Goal: Transaction & Acquisition: Purchase product/service

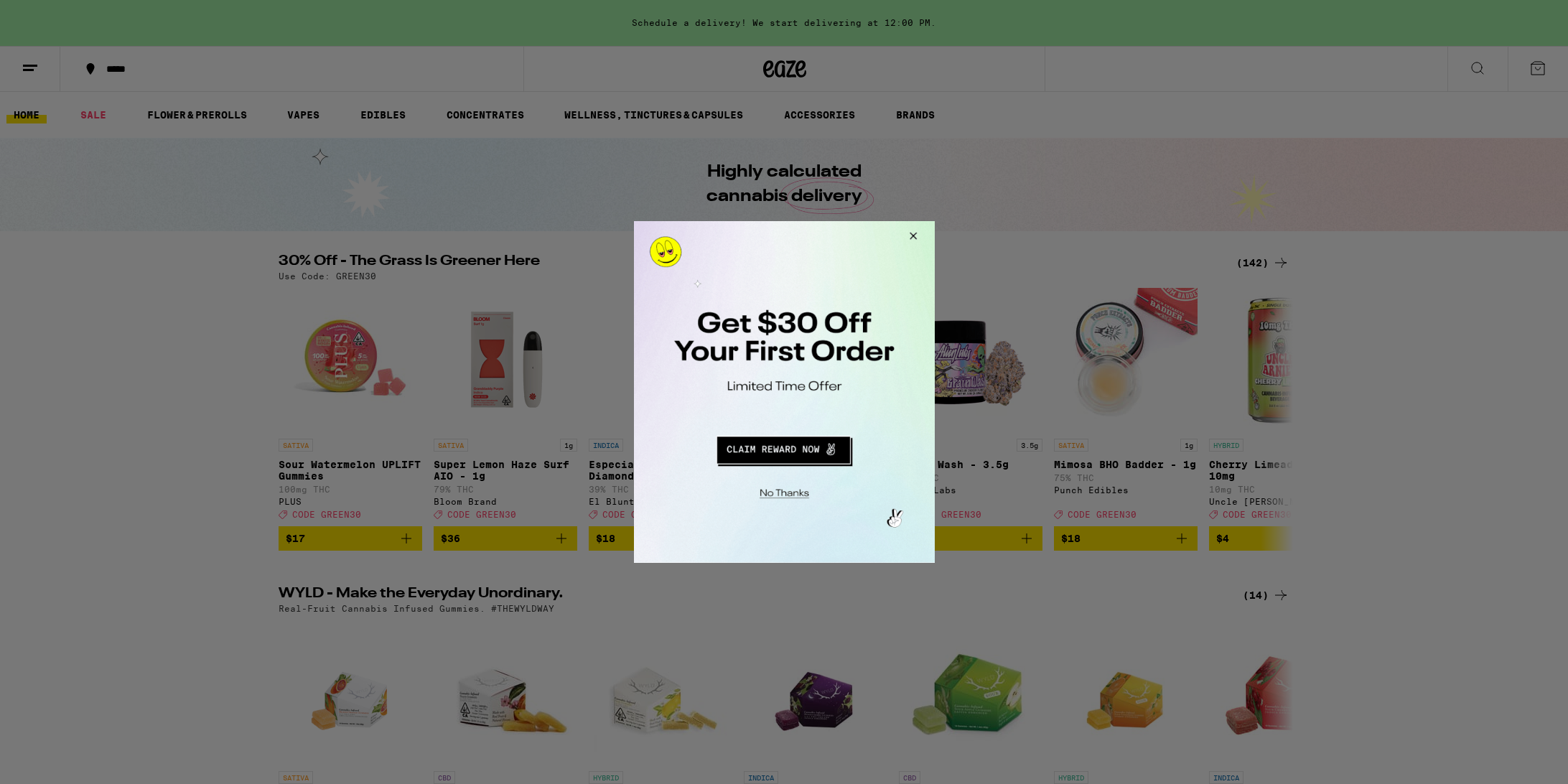
click at [912, 237] on button "Close Modal" at bounding box center [910, 238] width 39 height 35
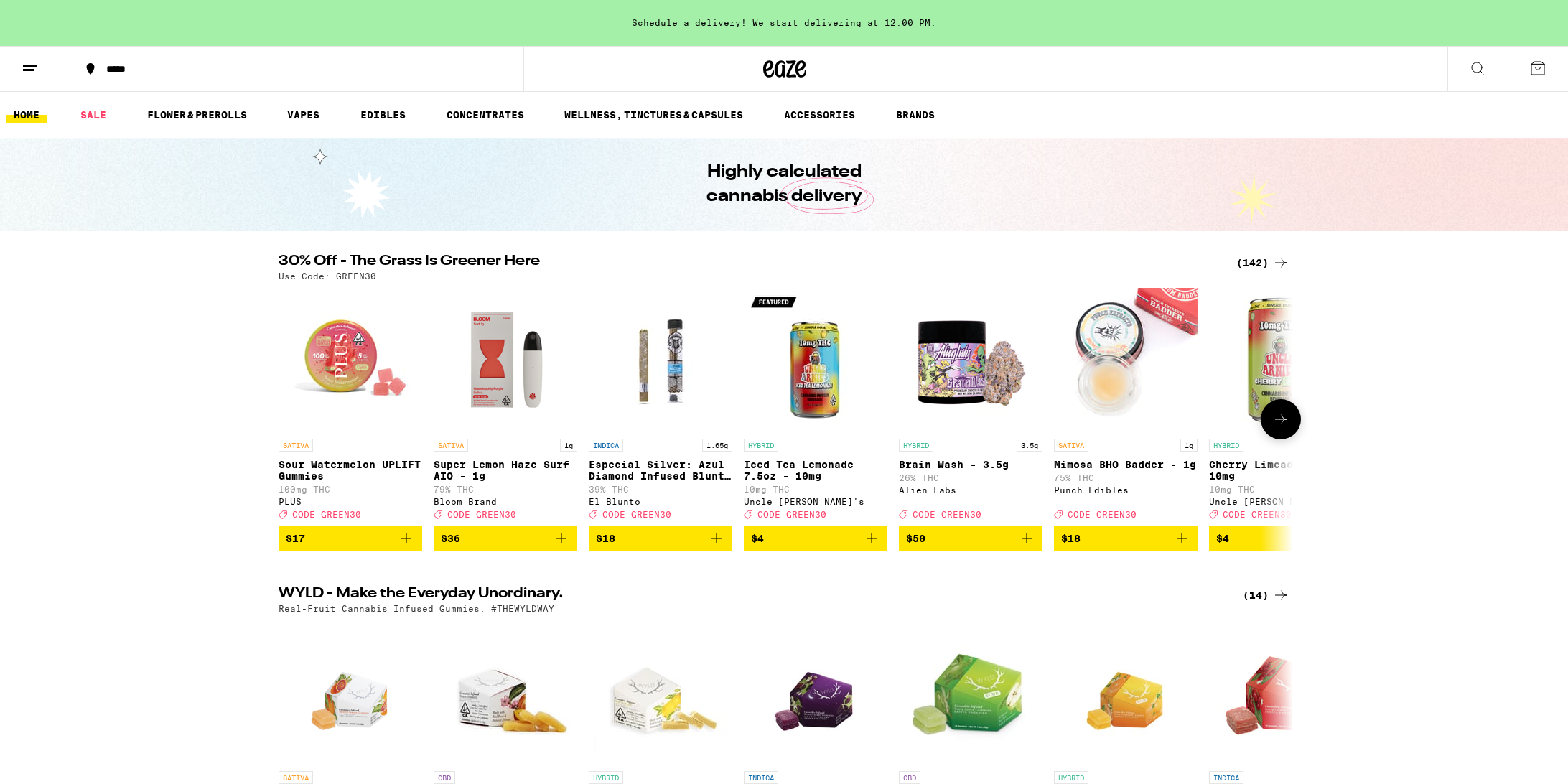
click at [355, 547] on span "$17" at bounding box center [351, 538] width 129 height 17
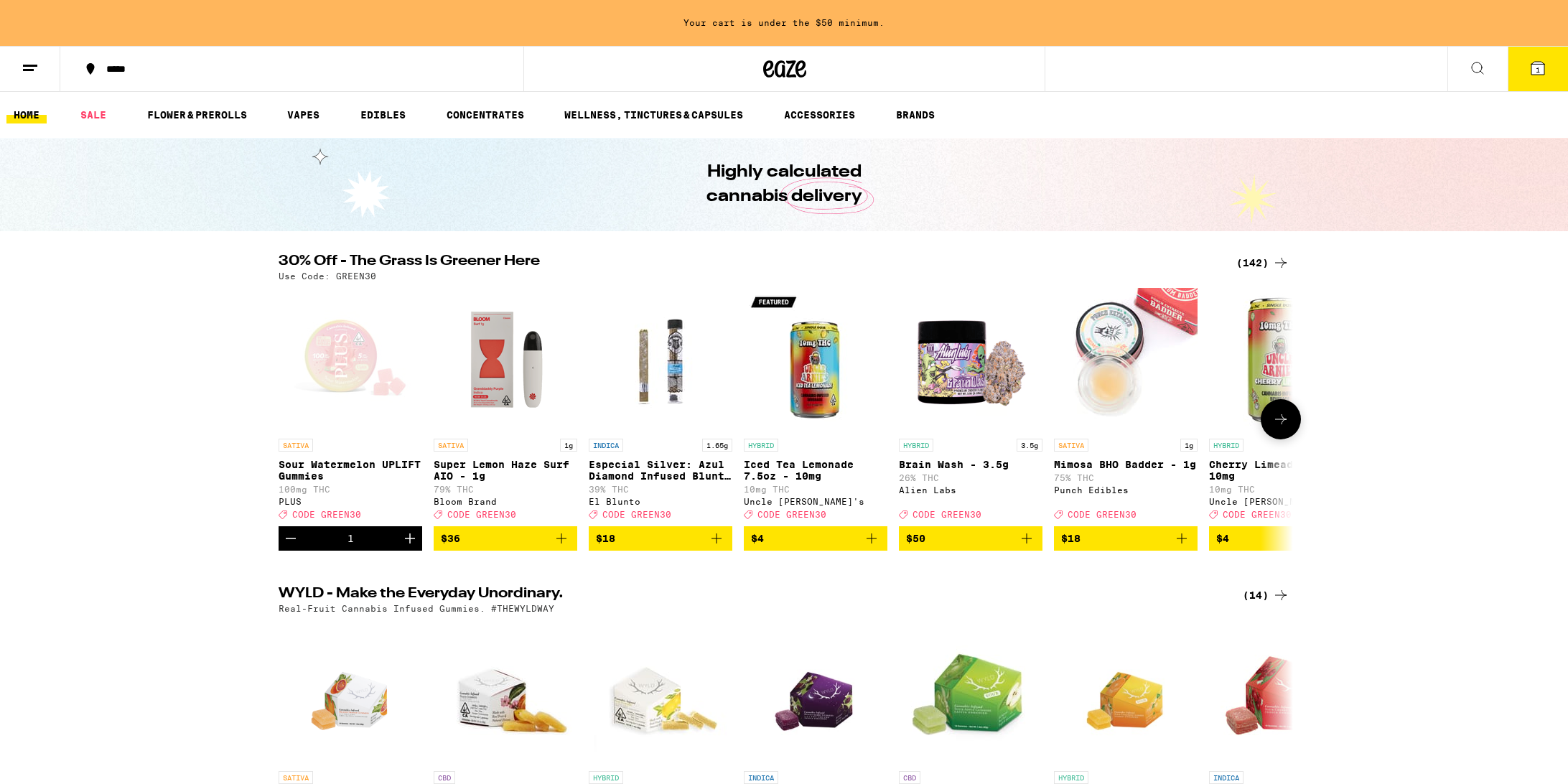
click at [505, 547] on span "$36" at bounding box center [506, 538] width 129 height 17
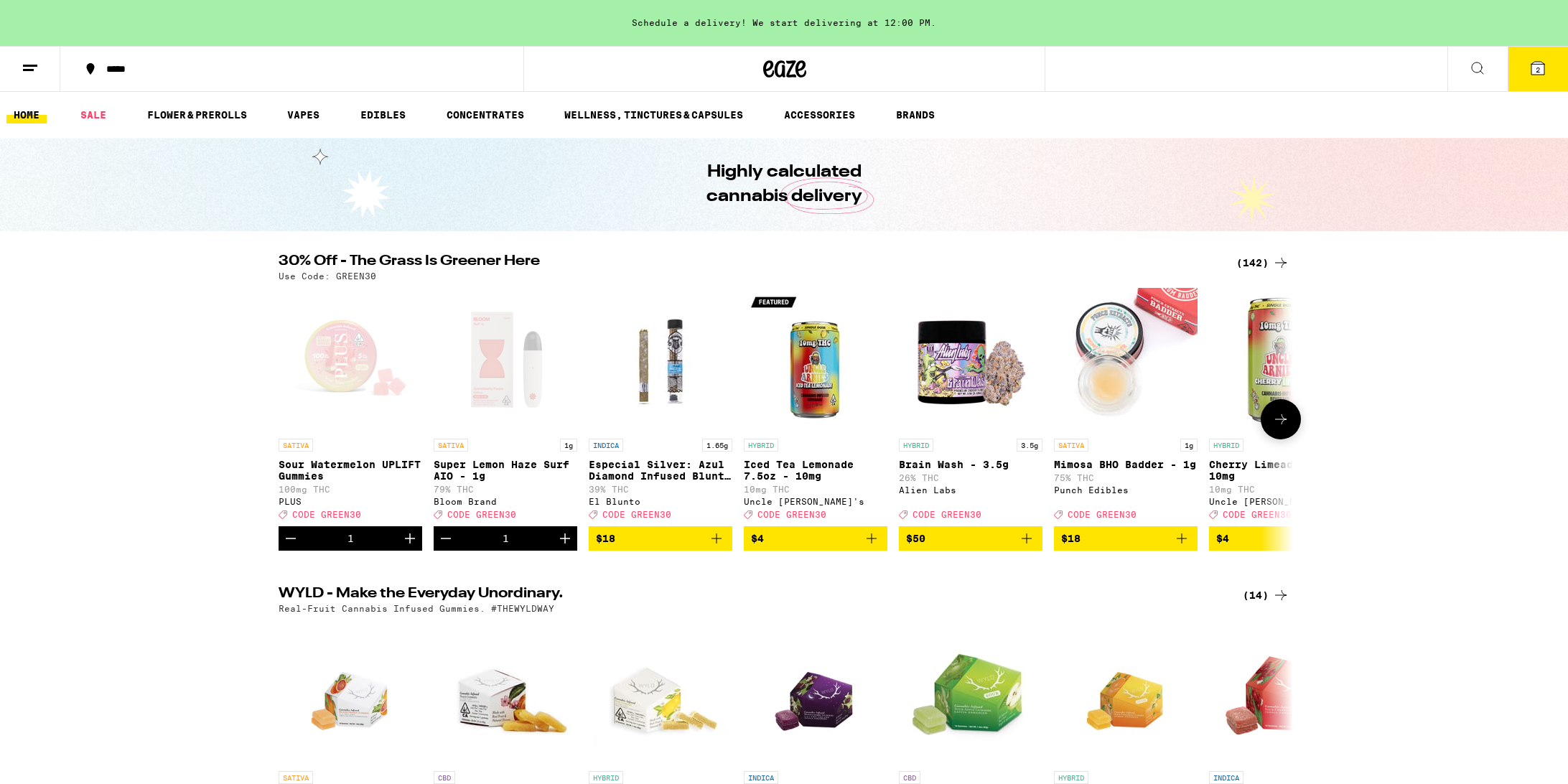
click at [407, 547] on icon "Increment" at bounding box center [409, 538] width 17 height 17
click at [562, 543] on icon "Increment" at bounding box center [565, 539] width 10 height 10
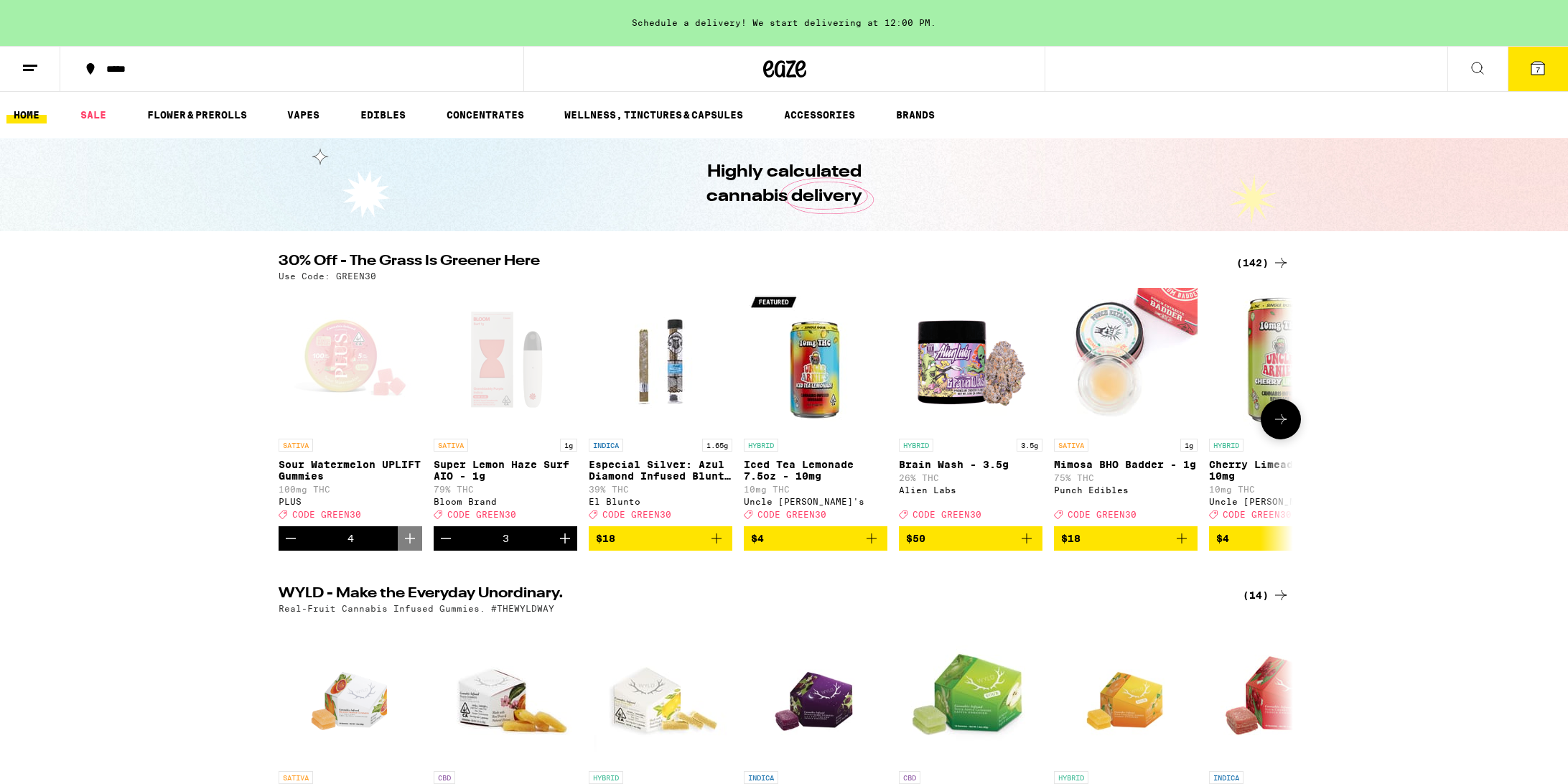
click at [562, 543] on icon "Increment" at bounding box center [565, 539] width 10 height 10
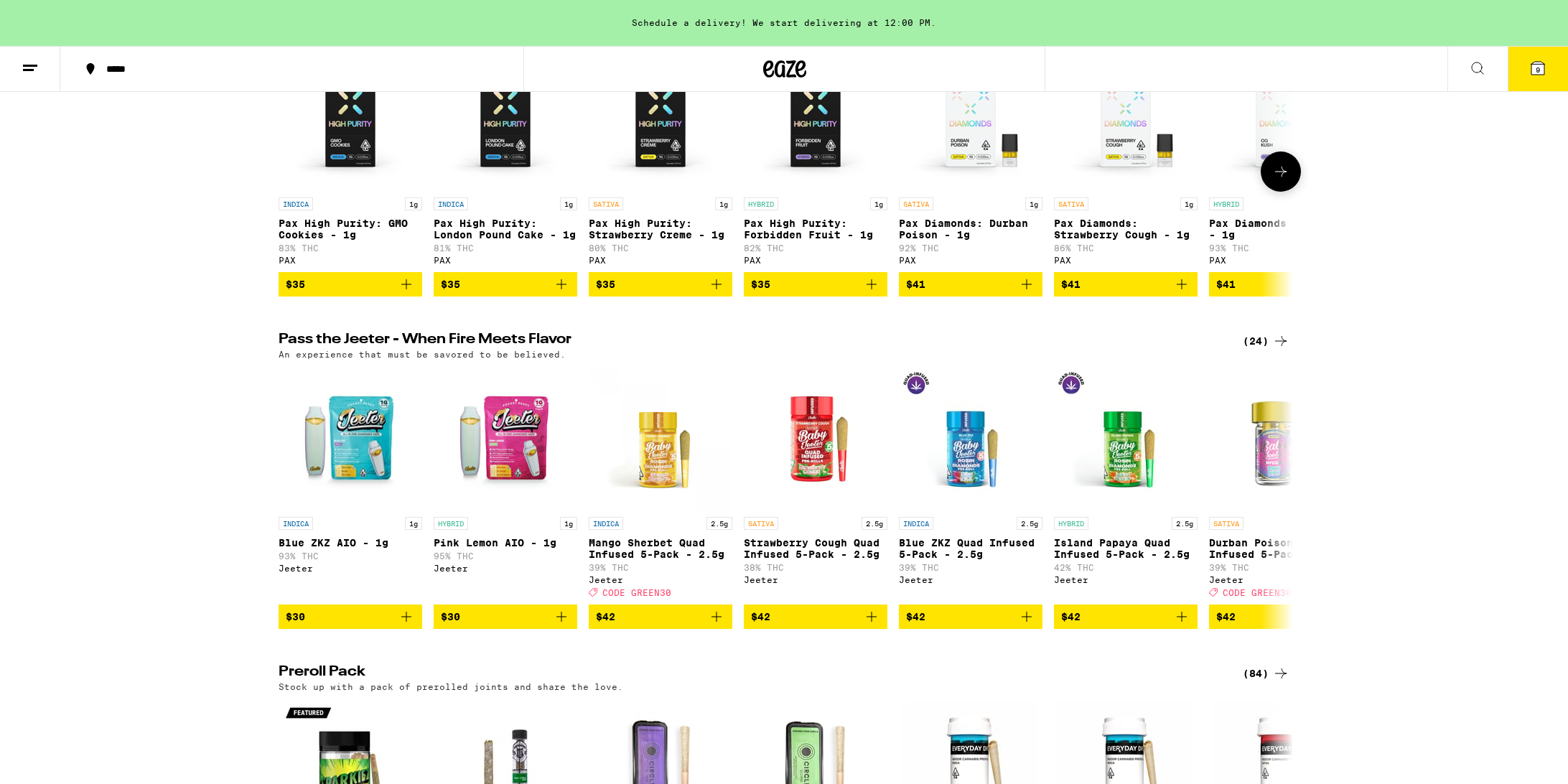
scroll to position [2895, 0]
